Goal: Information Seeking & Learning: Learn about a topic

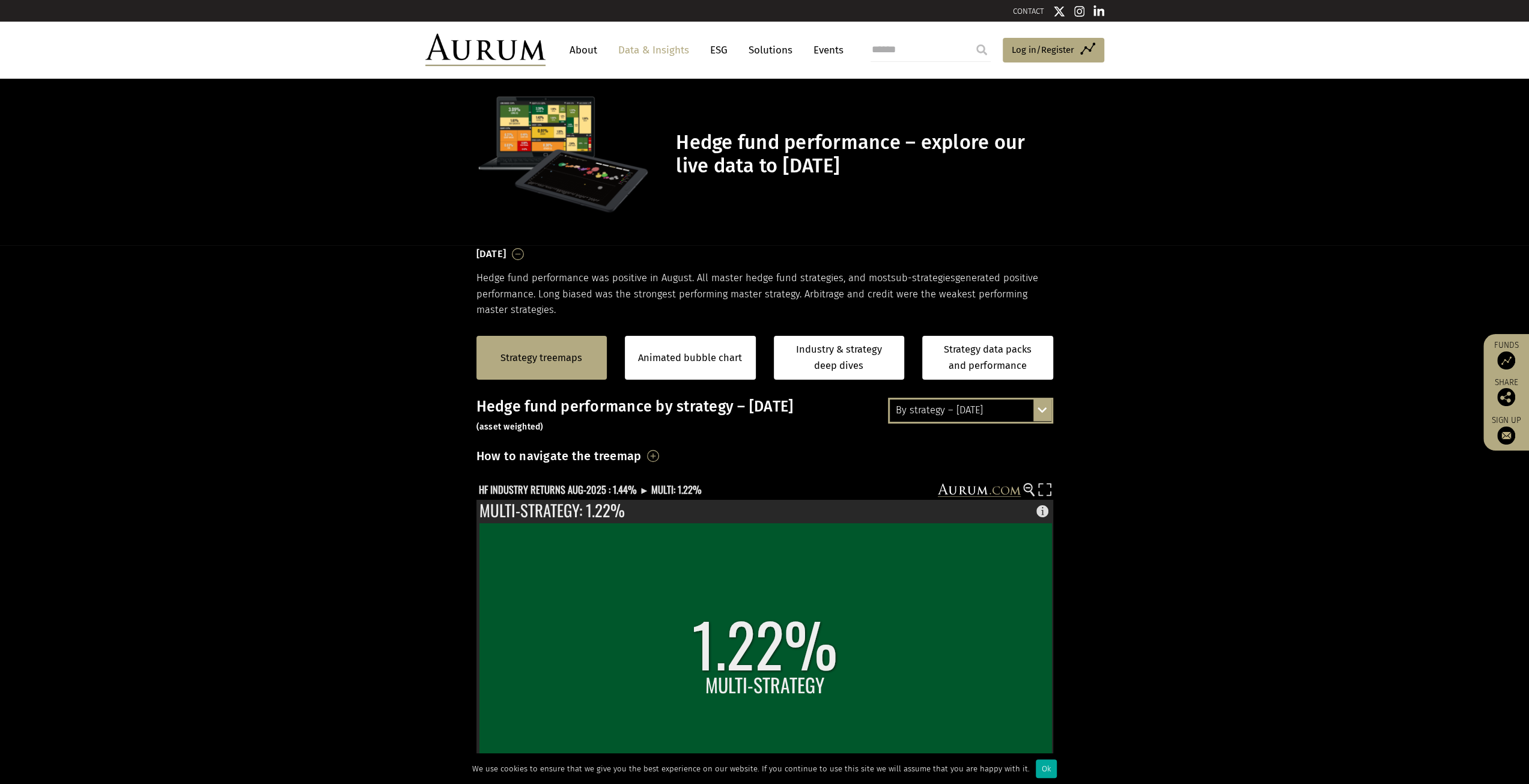
click at [954, 407] on div "By strategy – [DATE]" at bounding box center [970, 409] width 161 height 22
click at [966, 477] on div "2016 – [DATE]" at bounding box center [970, 475] width 161 height 22
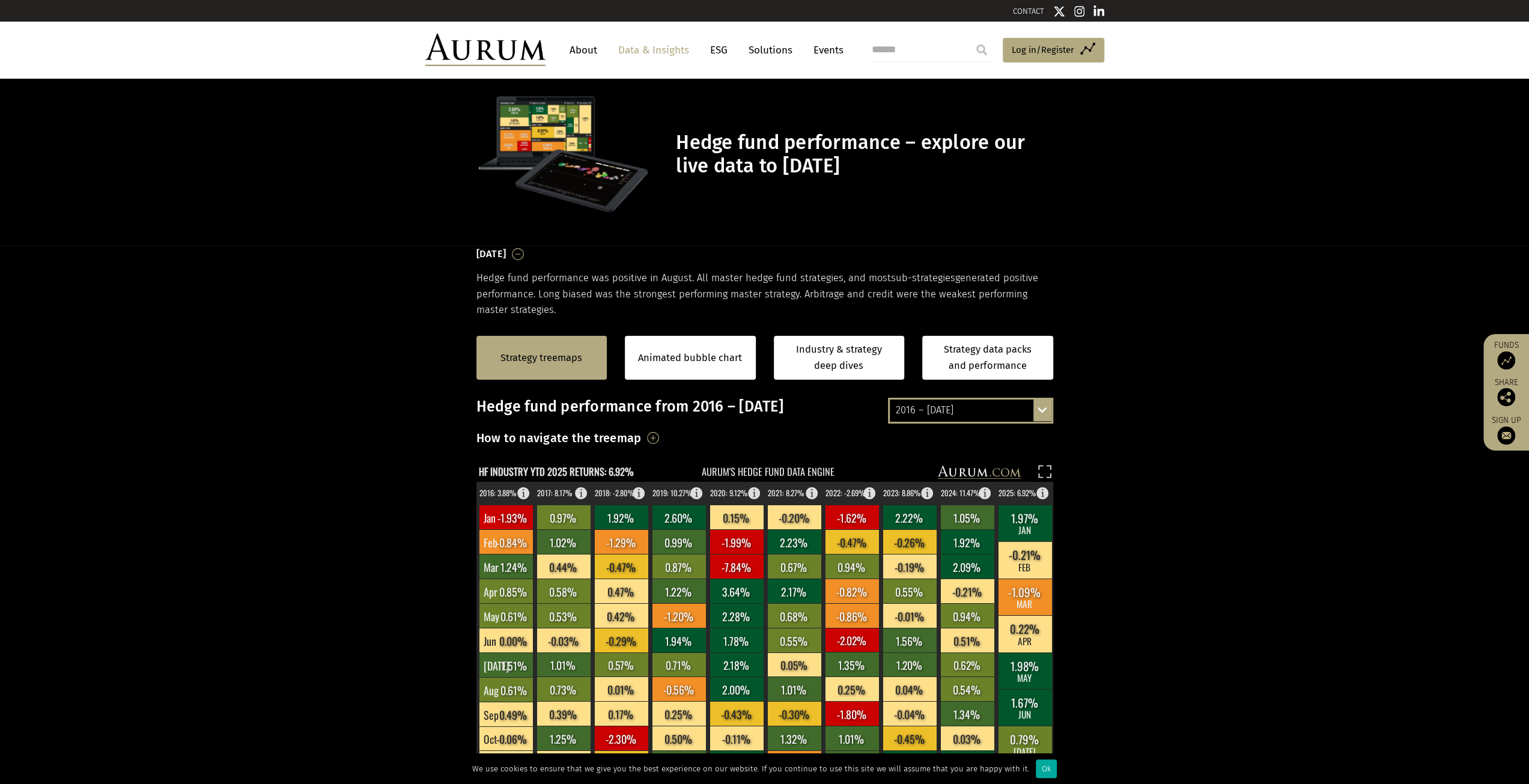
click at [368, 464] on section "Strategy treemaps Animated bubble chart Industry & strategy deep dives Strategy…" at bounding box center [764, 693] width 1529 height 751
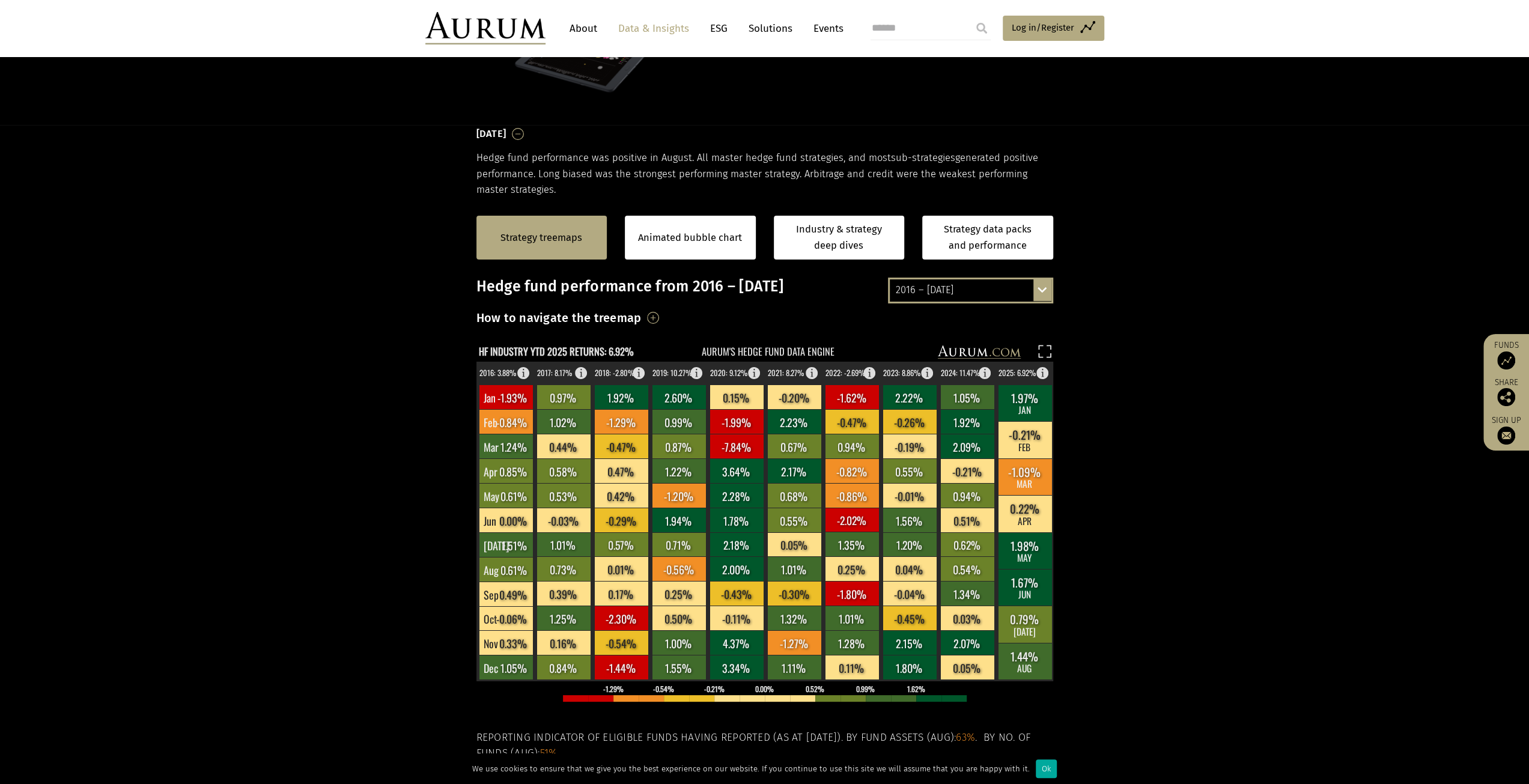
click at [978, 352] on icon at bounding box center [982, 352] width 10 height 8
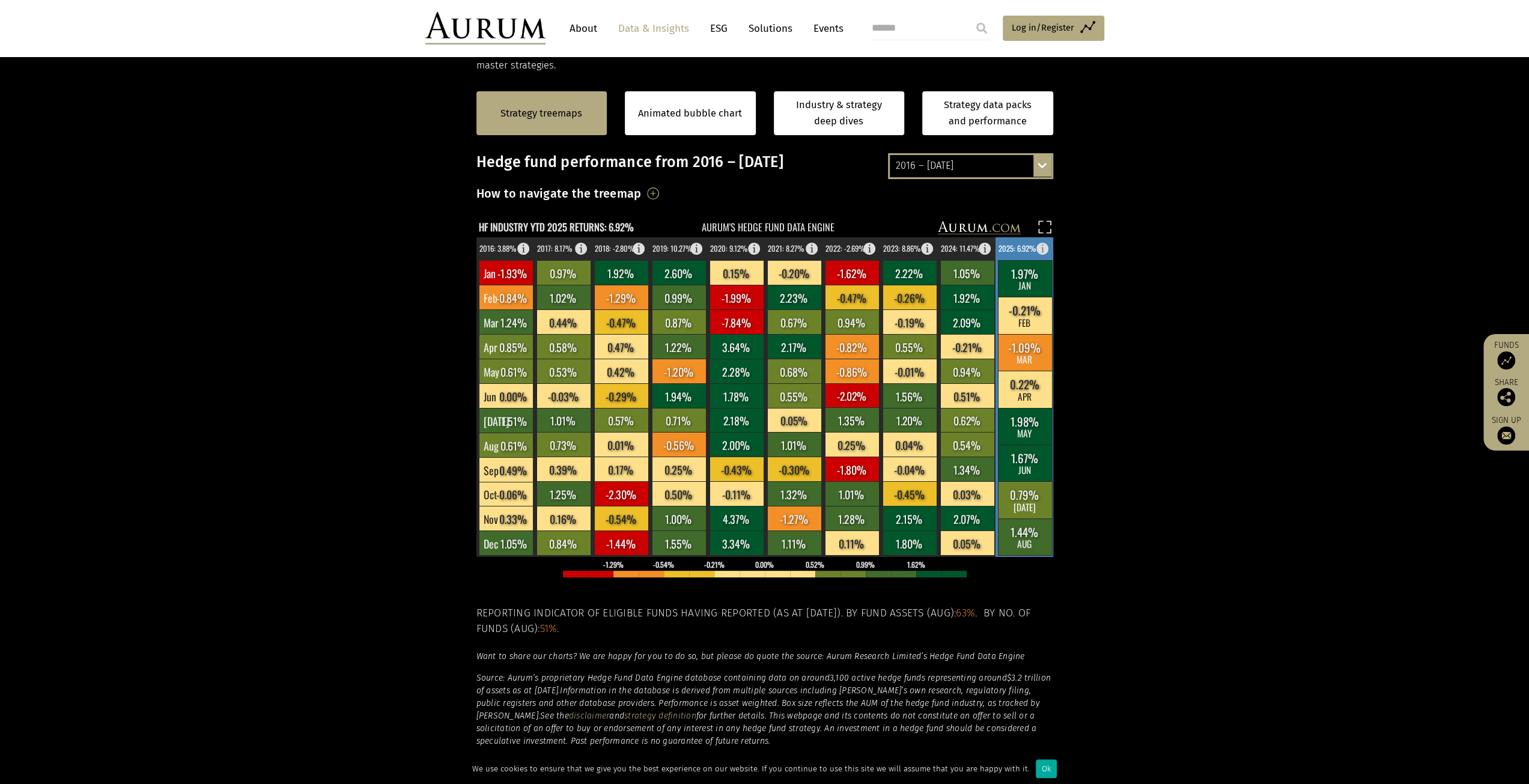
scroll to position [360, 0]
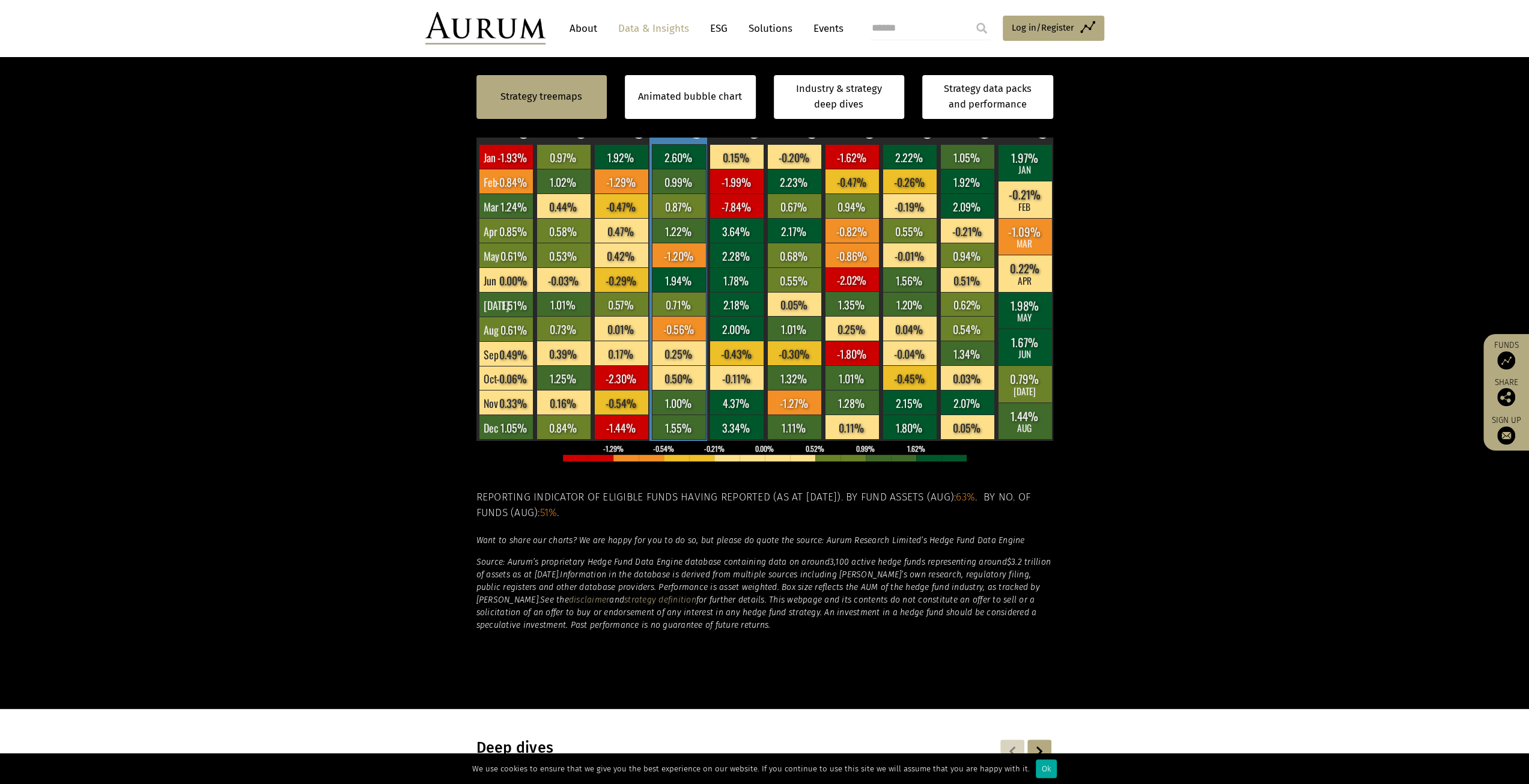
click at [682, 361] on rect at bounding box center [679, 353] width 54 height 25
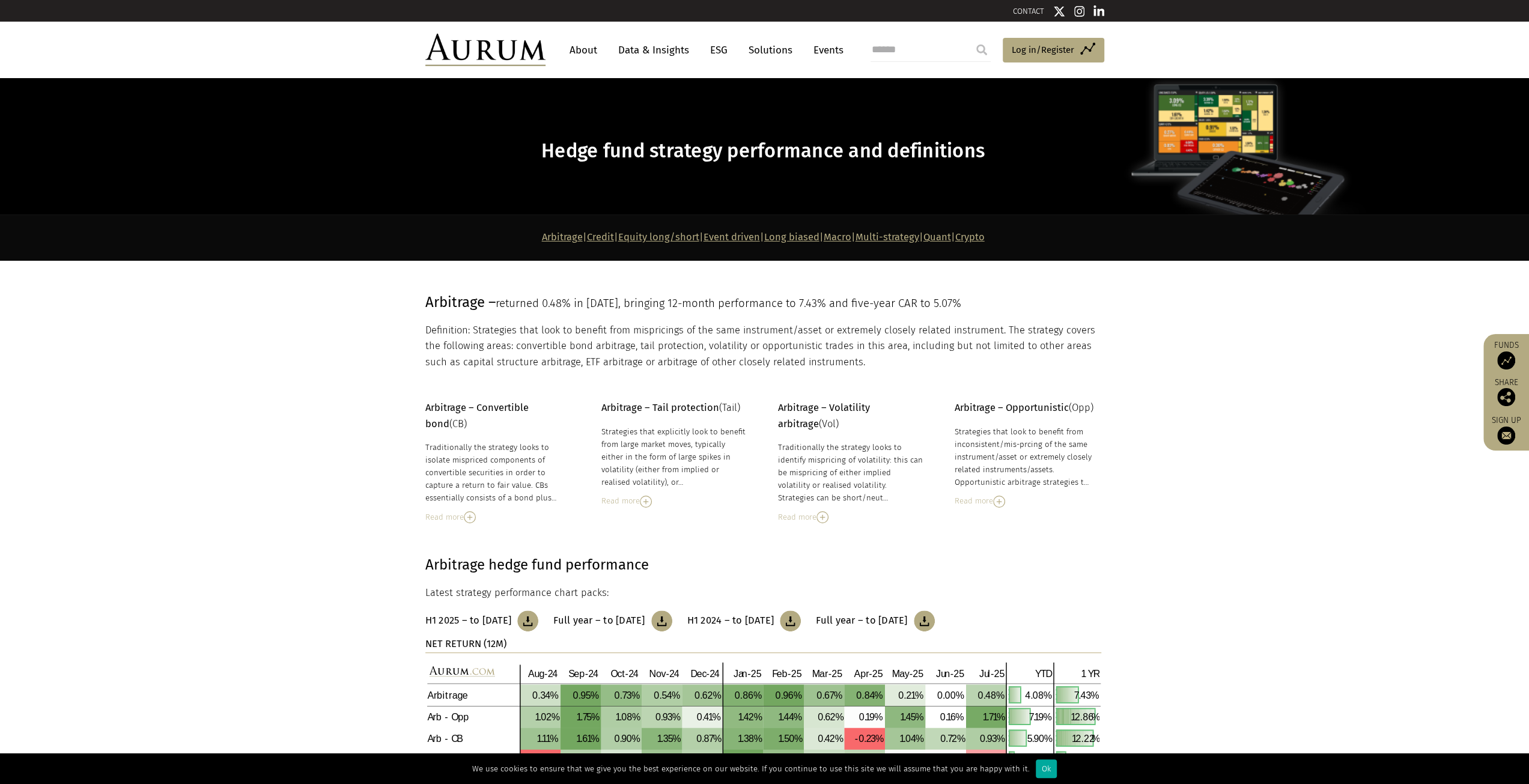
click at [639, 241] on link "Equity long/short" at bounding box center [659, 237] width 81 height 11
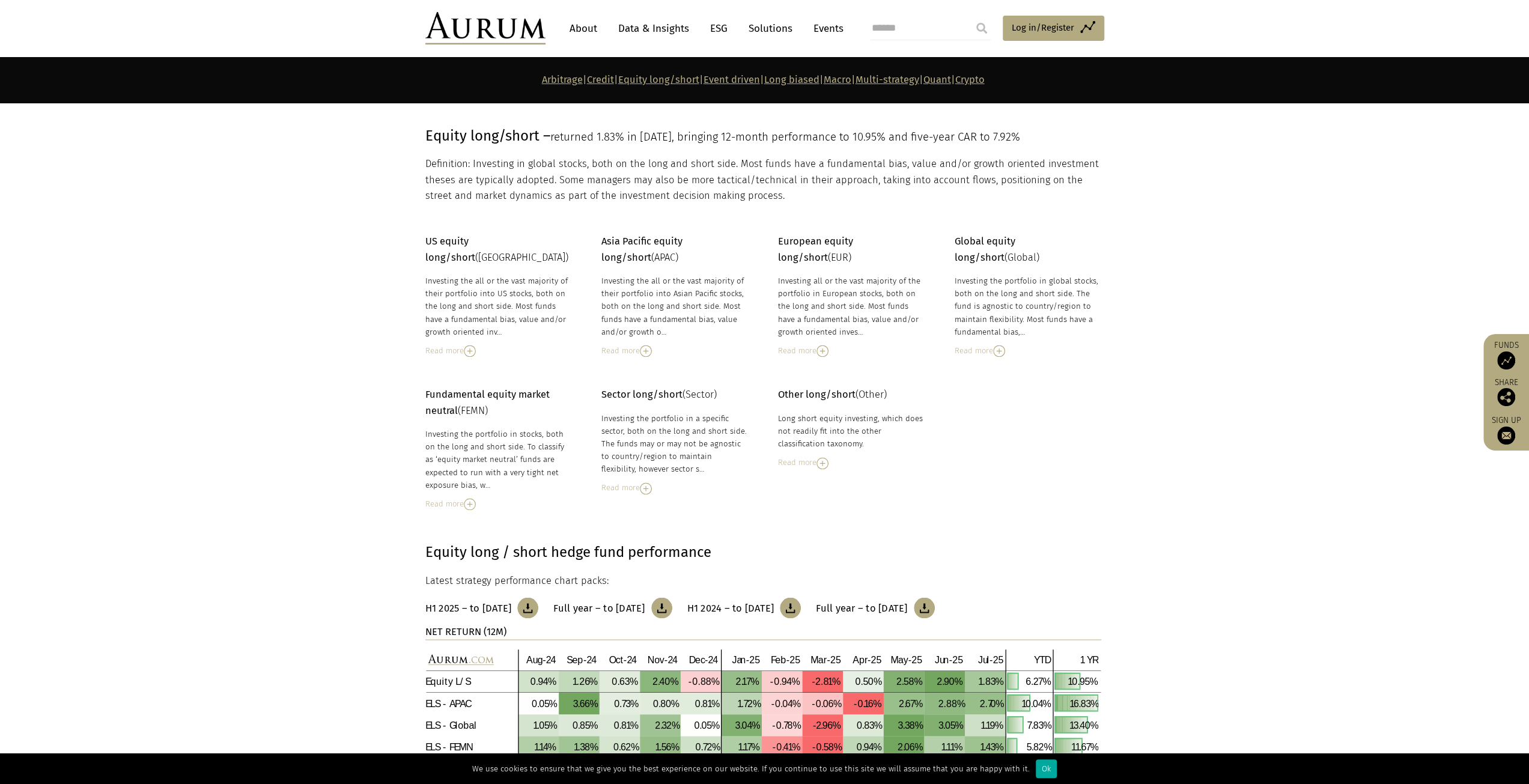
scroll to position [1767, 0]
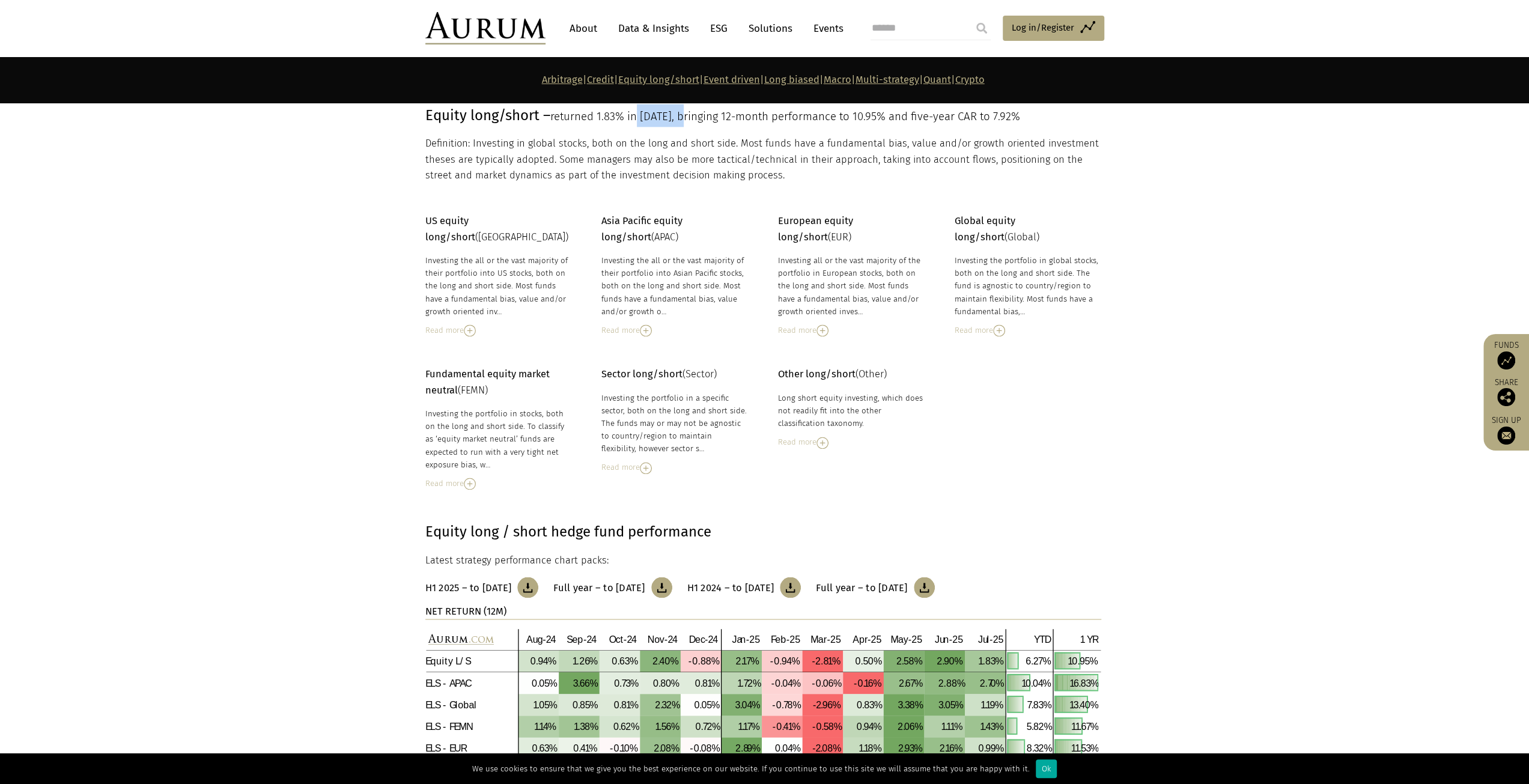
drag, startPoint x: 641, startPoint y: 113, endPoint x: 686, endPoint y: 116, distance: 45.1
click at [685, 116] on span "returned 1.83% in [DATE], bringing 12-month performance to 10.95% and five-year…" at bounding box center [785, 116] width 470 height 13
click at [702, 116] on span "returned 1.83% in [DATE], bringing 12-month performance to 10.95% and five-year…" at bounding box center [785, 116] width 470 height 13
click at [920, 118] on span "returned 1.83% in [DATE], bringing 12-month performance to 10.95% and five-year…" at bounding box center [785, 116] width 470 height 13
drag, startPoint x: 936, startPoint y: 118, endPoint x: 949, endPoint y: 117, distance: 13.0
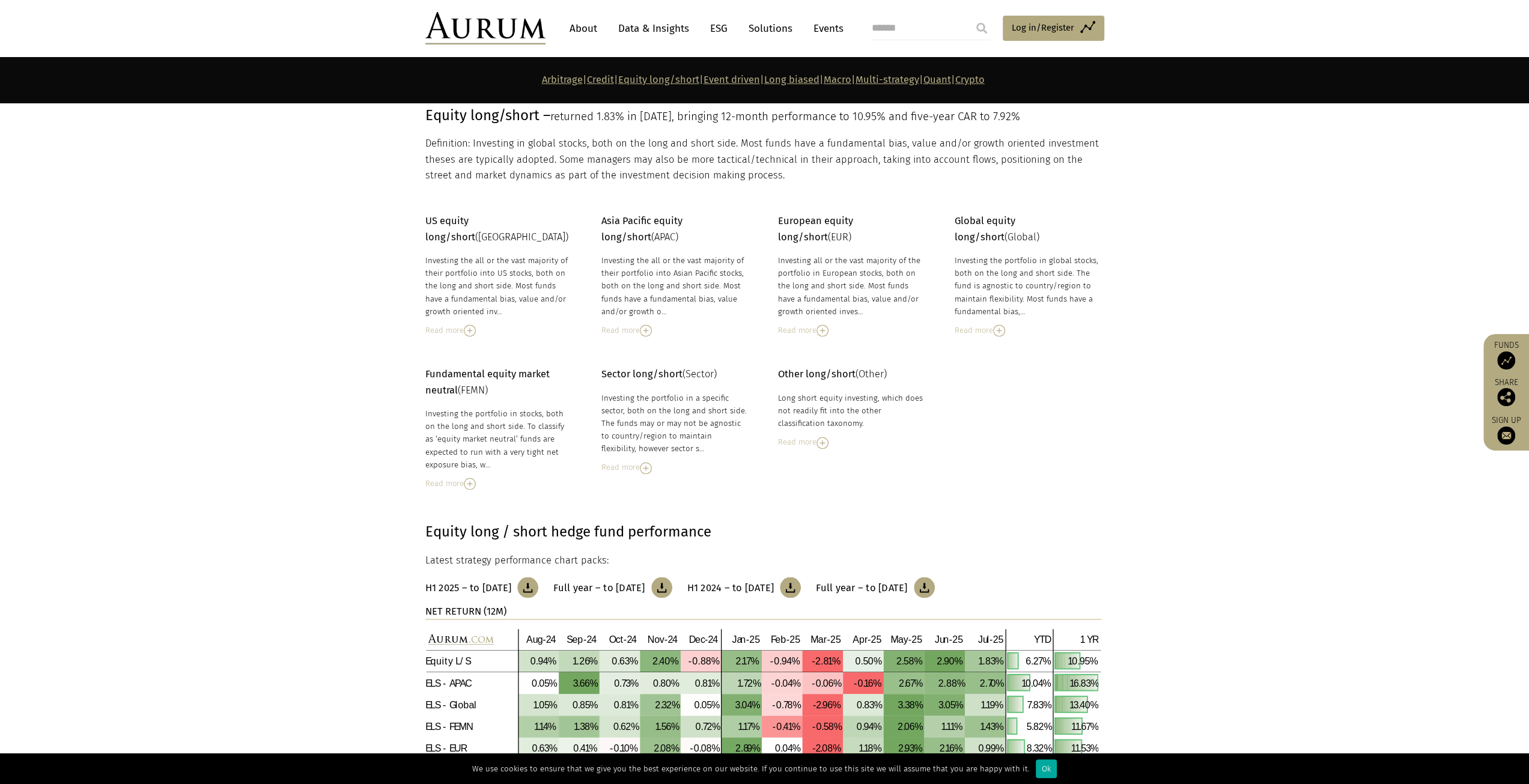
click at [937, 118] on span "returned 1.83% in [DATE], bringing 12-month performance to 10.95% and five-year…" at bounding box center [785, 116] width 470 height 13
click at [949, 117] on span "returned 1.83% in [DATE], bringing 12-month performance to 10.95% and five-year…" at bounding box center [785, 116] width 470 height 13
click at [974, 118] on span "returned 1.83% in [DATE], bringing 12-month performance to 10.95% and five-year…" at bounding box center [785, 116] width 470 height 13
drag, startPoint x: 980, startPoint y: 113, endPoint x: 962, endPoint y: 115, distance: 18.1
click at [962, 115] on span "returned 1.83% in [DATE], bringing 12-month performance to 10.95% and five-year…" at bounding box center [785, 116] width 470 height 13
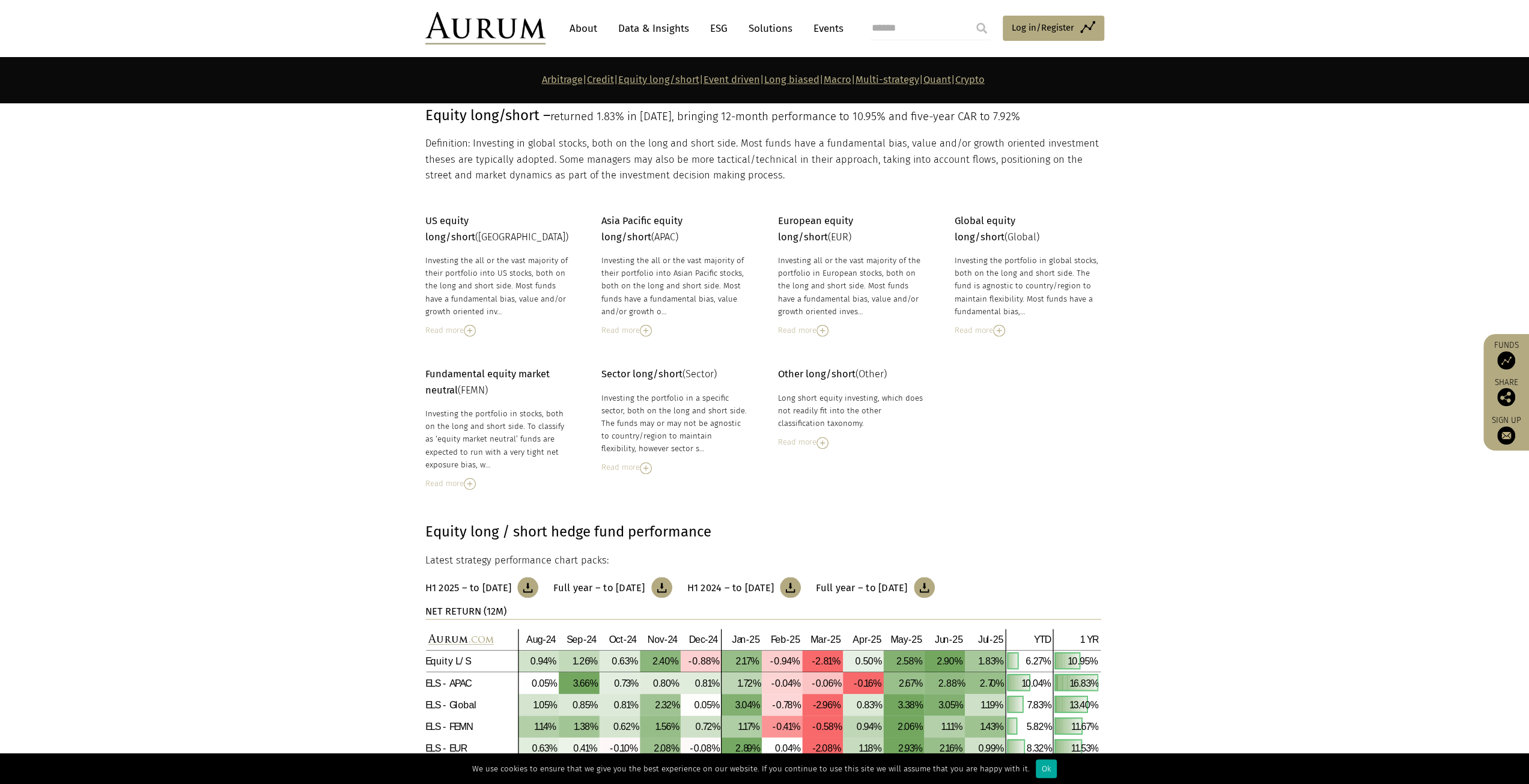
click at [657, 260] on div "Investing the all or the vast majority of their portfolio into Asian Pacific st…" at bounding box center [674, 285] width 146 height 63
click at [461, 324] on div "Read more" at bounding box center [498, 330] width 146 height 13
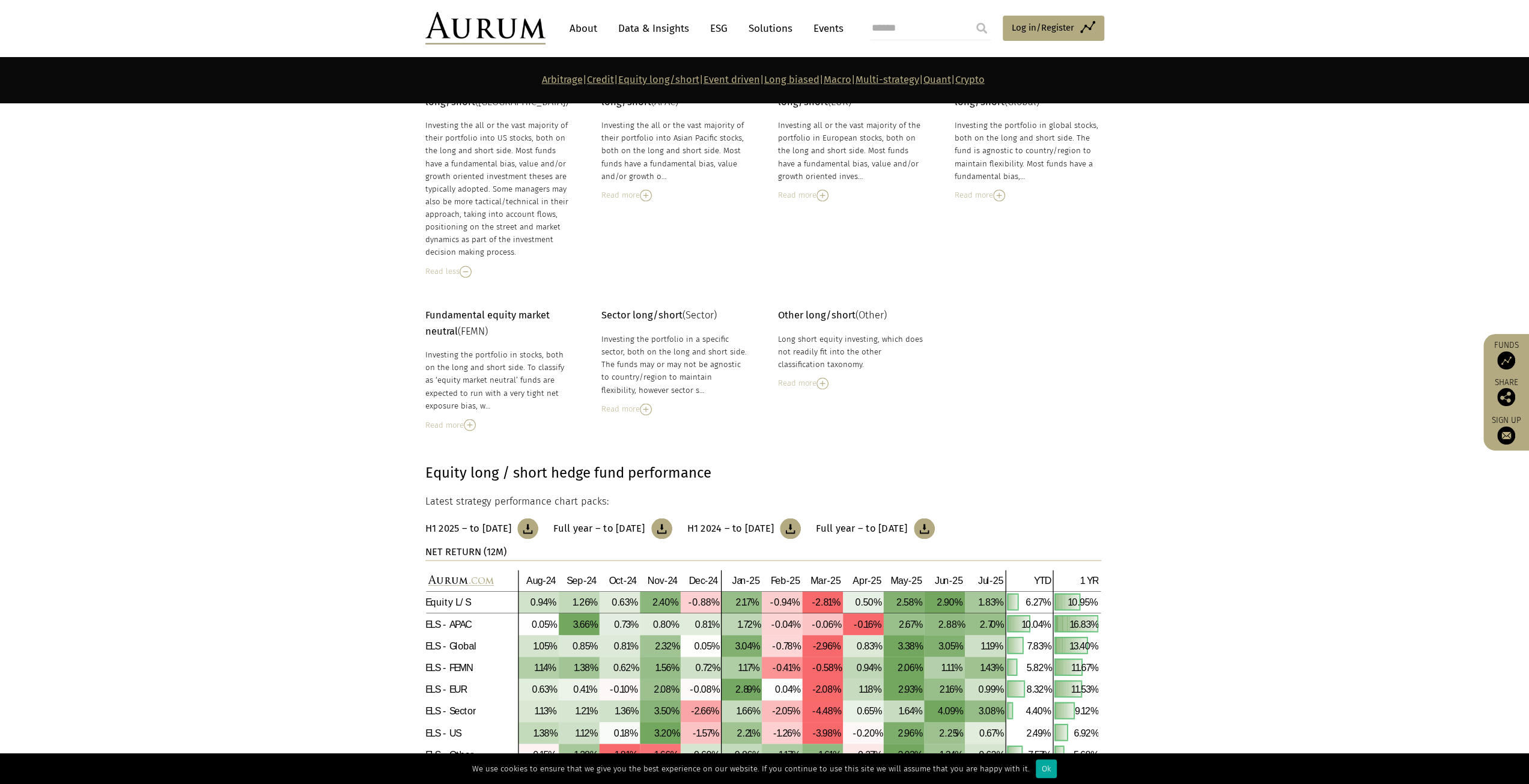
scroll to position [2127, 0]
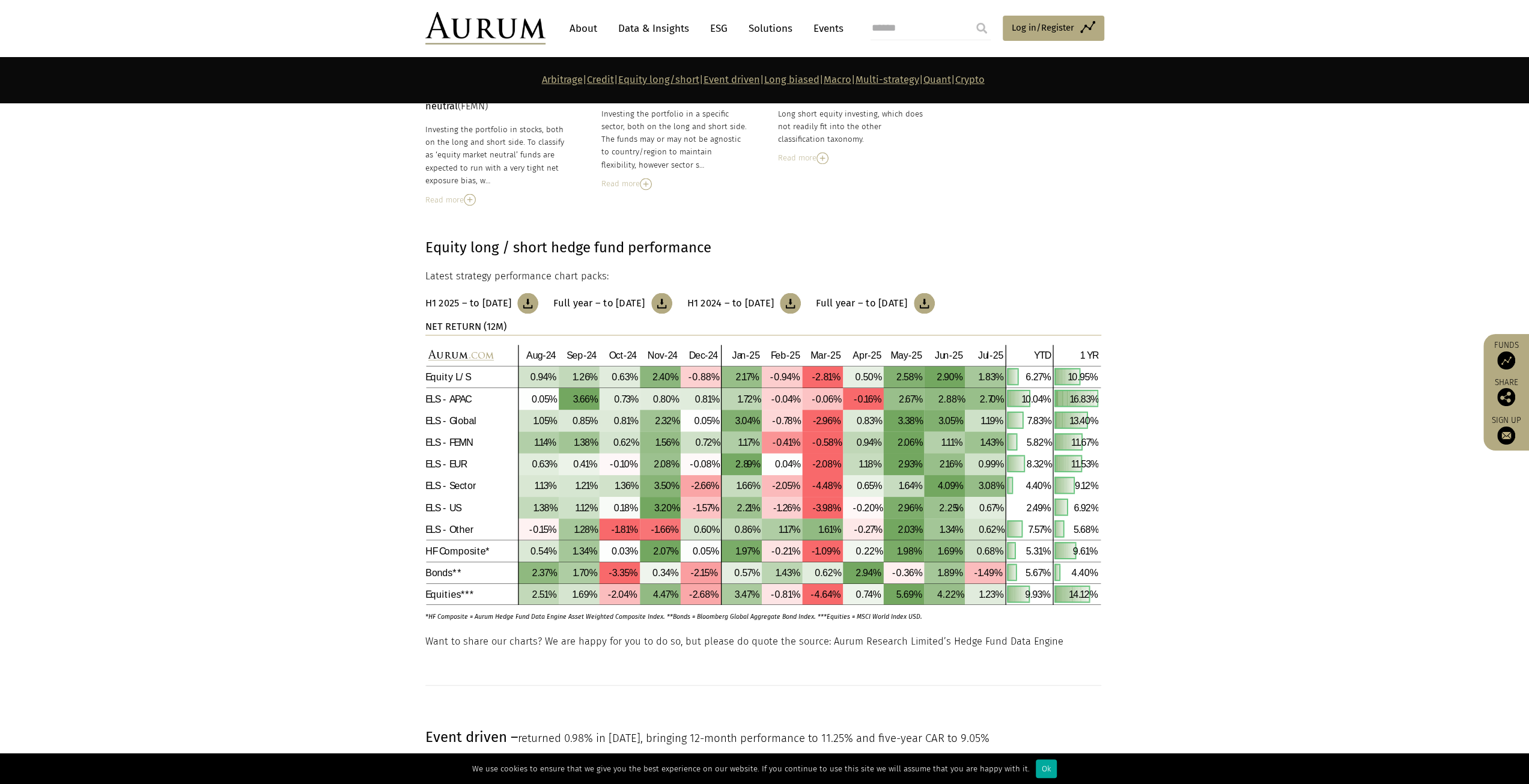
click at [672, 292] on img at bounding box center [662, 303] width 21 height 21
click at [538, 292] on img at bounding box center [528, 303] width 21 height 21
